Goal: Transaction & Acquisition: Book appointment/travel/reservation

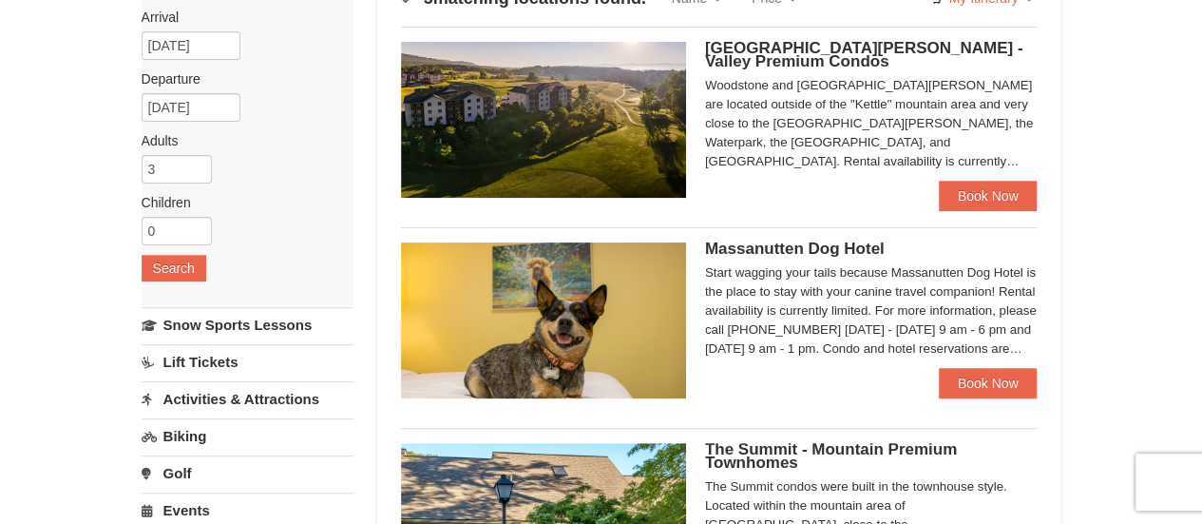
scroll to position [164, 0]
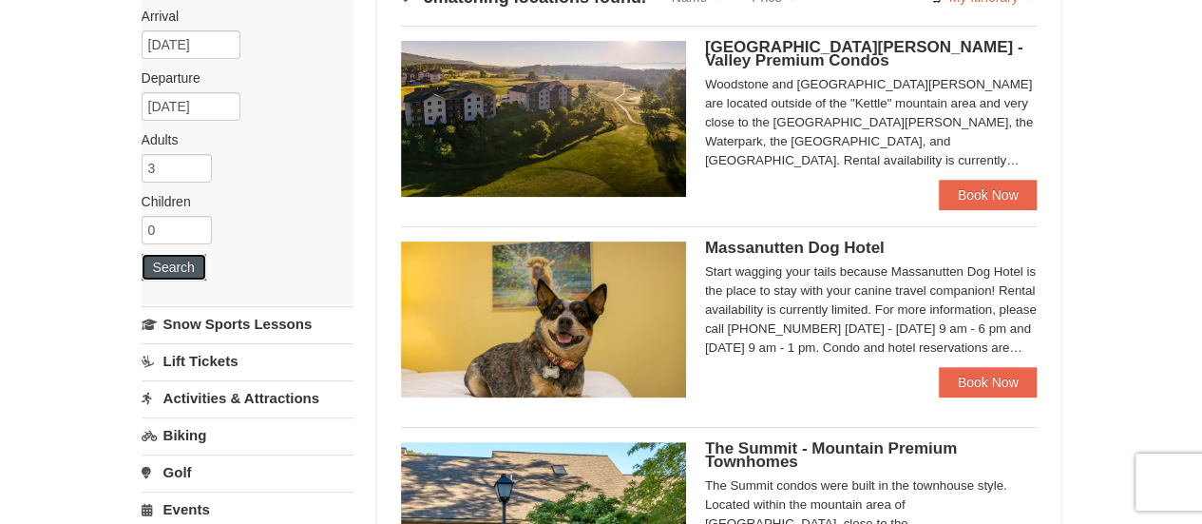
click at [179, 274] on button "Search" at bounding box center [174, 267] width 65 height 27
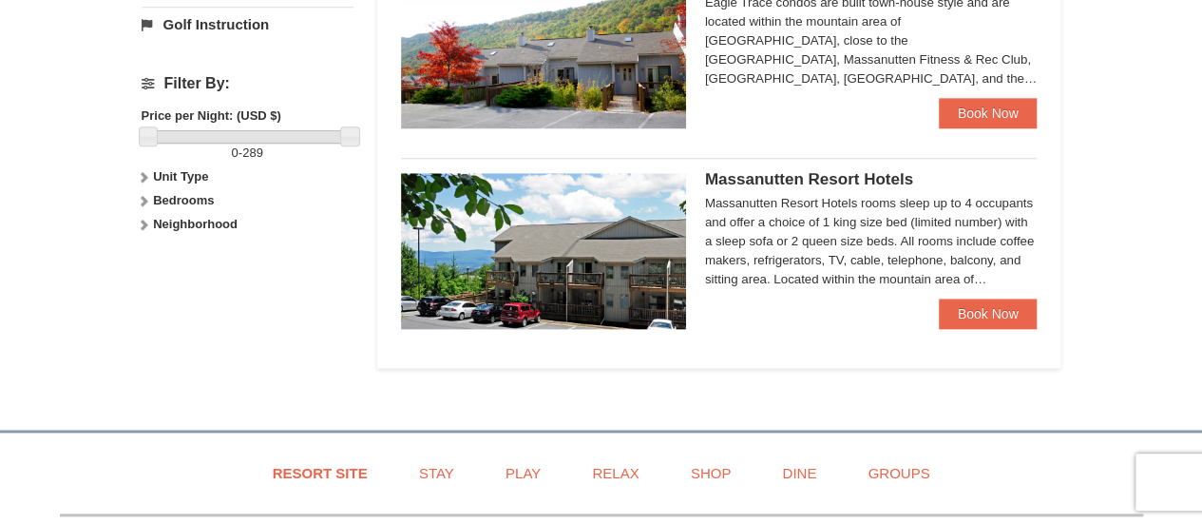
scroll to position [838, 0]
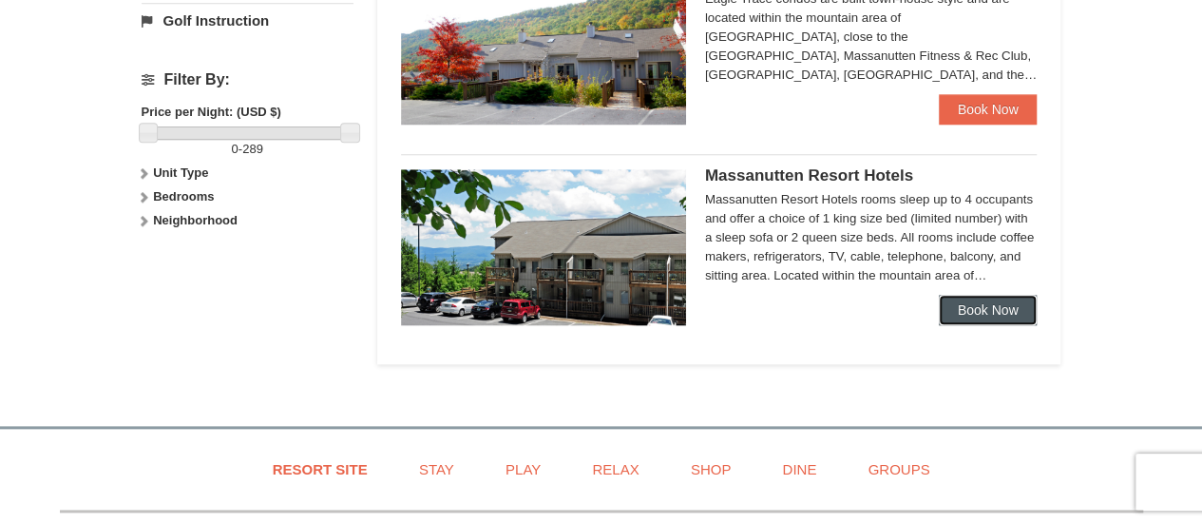
click at [990, 305] on link "Book Now" at bounding box center [988, 310] width 99 height 30
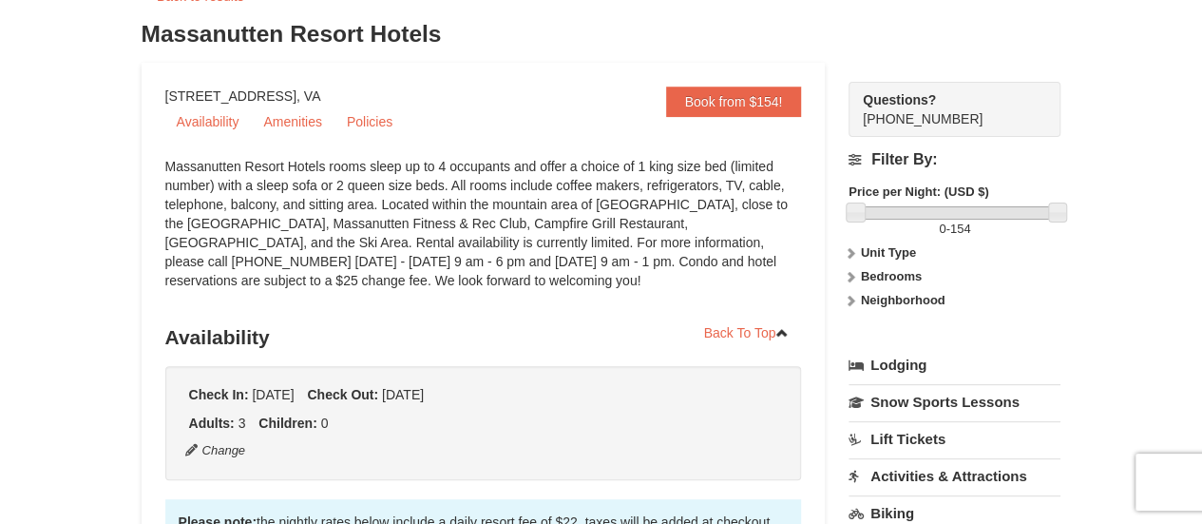
scroll to position [79, 0]
